Goal: Task Accomplishment & Management: Use online tool/utility

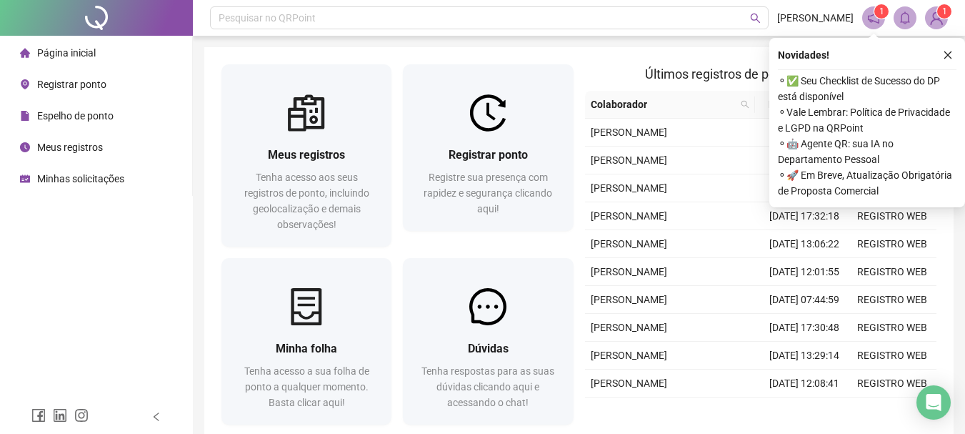
click at [939, 46] on div "Novidades ! ⚬ ✅ Seu Checklist de Sucesso do DP está disponível ⚬ Vale Lembrar: …" at bounding box center [867, 122] width 196 height 169
click at [947, 51] on icon "close" at bounding box center [948, 55] width 10 height 10
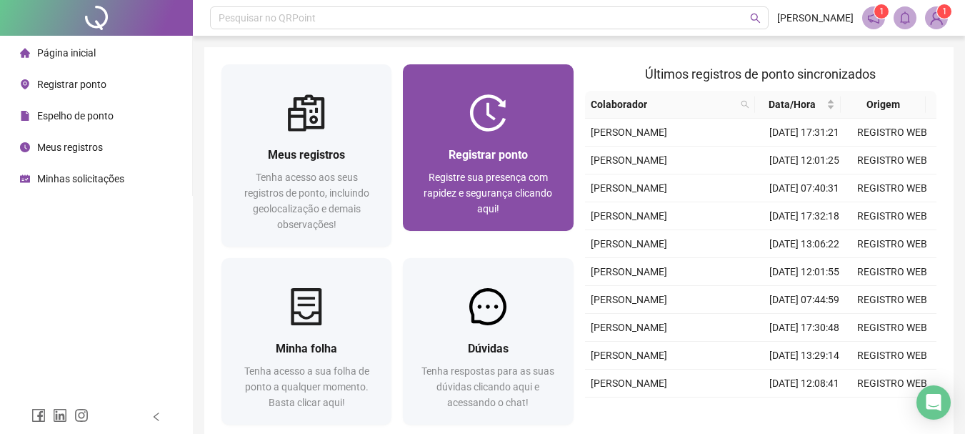
click at [492, 123] on img at bounding box center [487, 112] width 37 height 37
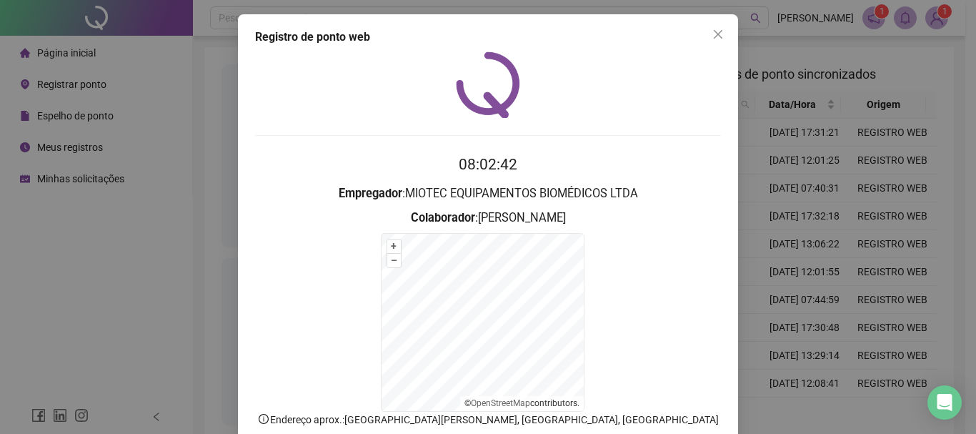
scroll to position [89, 0]
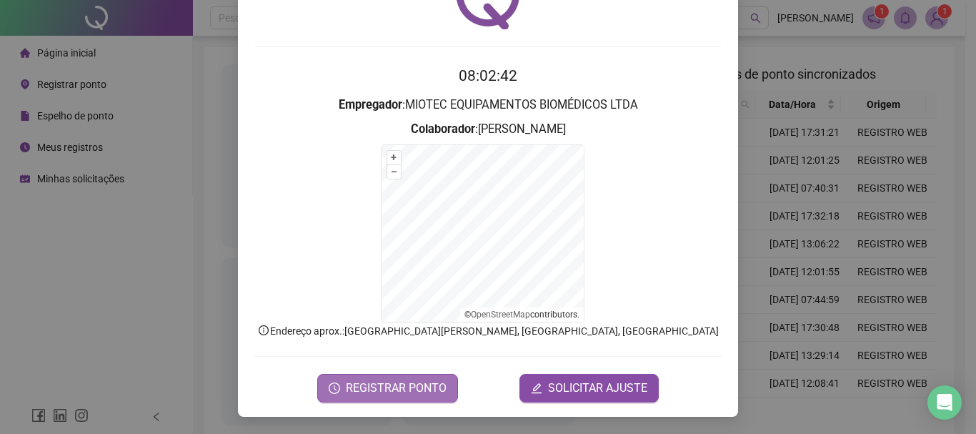
click at [384, 397] on button "REGISTRAR PONTO" at bounding box center [387, 388] width 141 height 29
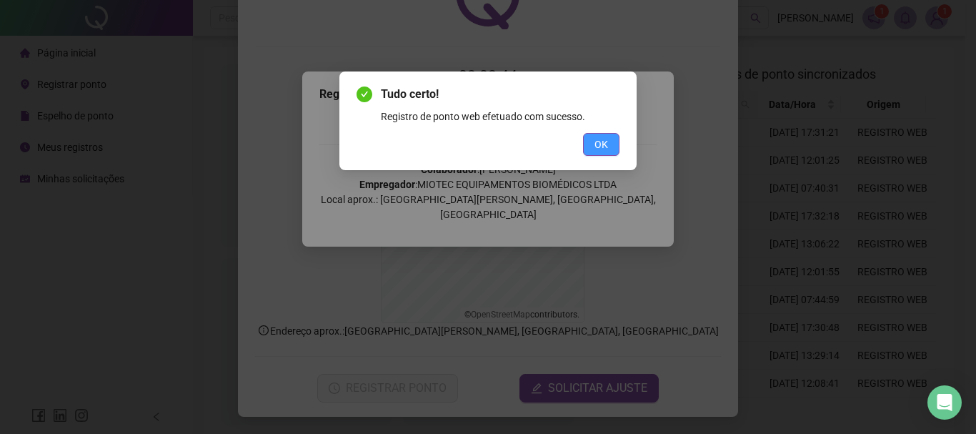
click at [597, 145] on span "OK" at bounding box center [601, 144] width 14 height 16
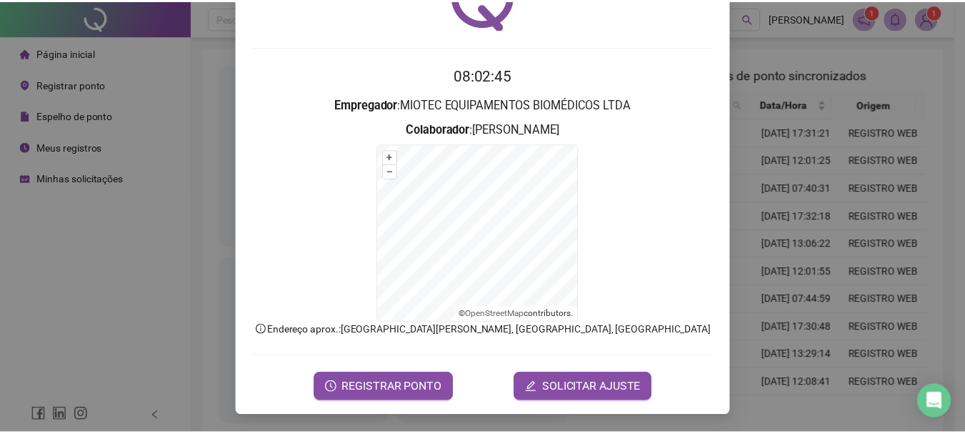
scroll to position [0, 0]
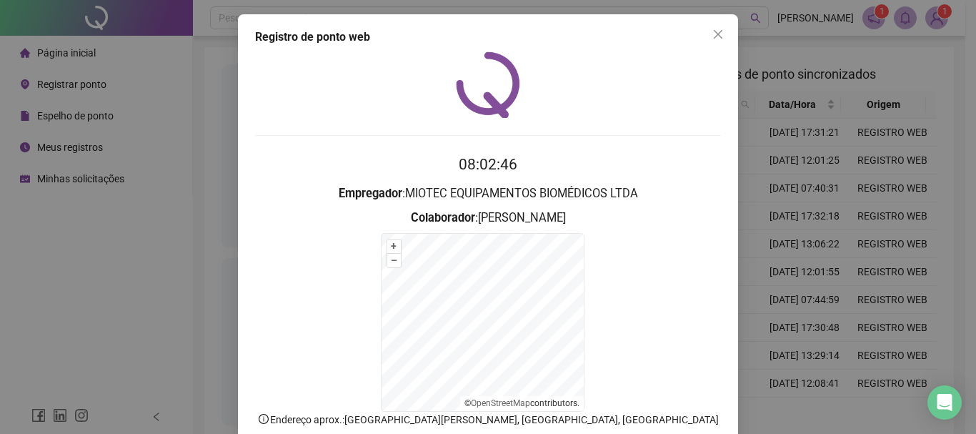
drag, startPoint x: 714, startPoint y: 34, endPoint x: 699, endPoint y: 39, distance: 16.1
click at [714, 34] on icon "close" at bounding box center [717, 34] width 11 height 11
